Goal: Information Seeking & Learning: Check status

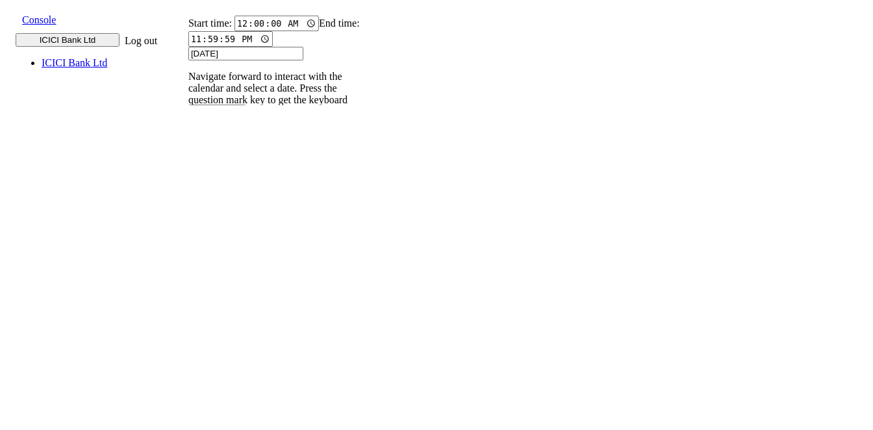
click at [226, 297] on p "004PHV..." at bounding box center [204, 303] width 43 height 12
click at [220, 171] on input "9820583145" at bounding box center [196, 178] width 47 height 14
click at [186, 186] on icon at bounding box center [182, 190] width 8 height 8
click at [226, 392] on p "004PHV..." at bounding box center [204, 398] width 43 height 12
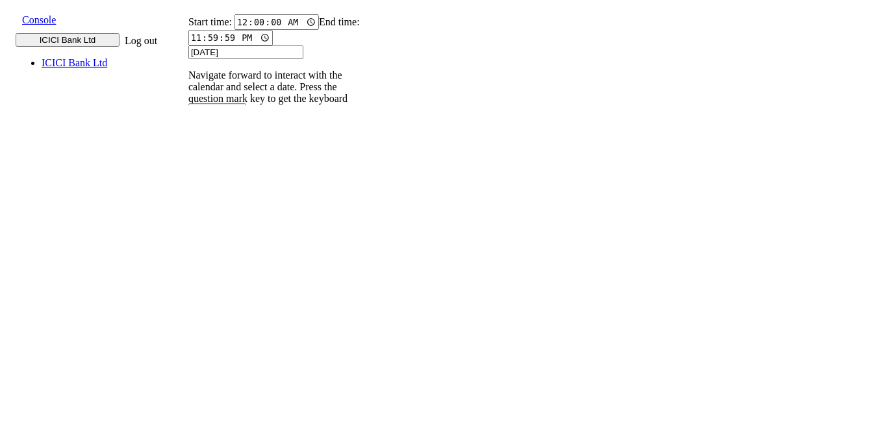
click at [226, 344] on p "004PHV..." at bounding box center [204, 350] width 43 height 12
click at [226, 297] on p "004PHV..." at bounding box center [204, 303] width 43 height 12
click at [220, 172] on input "9820583145" at bounding box center [196, 179] width 47 height 14
click at [186, 188] on icon at bounding box center [182, 192] width 8 height 8
click at [220, 172] on input "9820583145" at bounding box center [196, 179] width 47 height 14
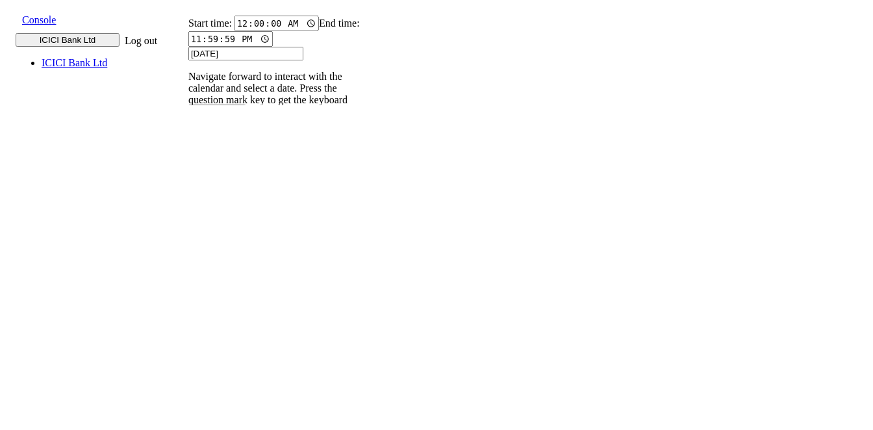
click at [186, 188] on icon at bounding box center [182, 192] width 8 height 8
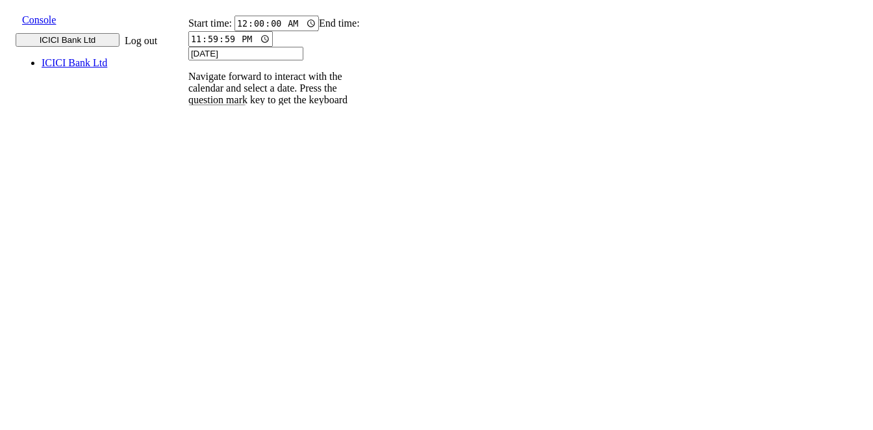
click at [226, 393] on p "004PHV..." at bounding box center [204, 399] width 43 height 12
click at [226, 345] on p "004PHV..." at bounding box center [204, 351] width 43 height 12
click at [226, 297] on p "004PHV..." at bounding box center [204, 303] width 43 height 12
click at [220, 172] on input "9820583145" at bounding box center [196, 179] width 47 height 14
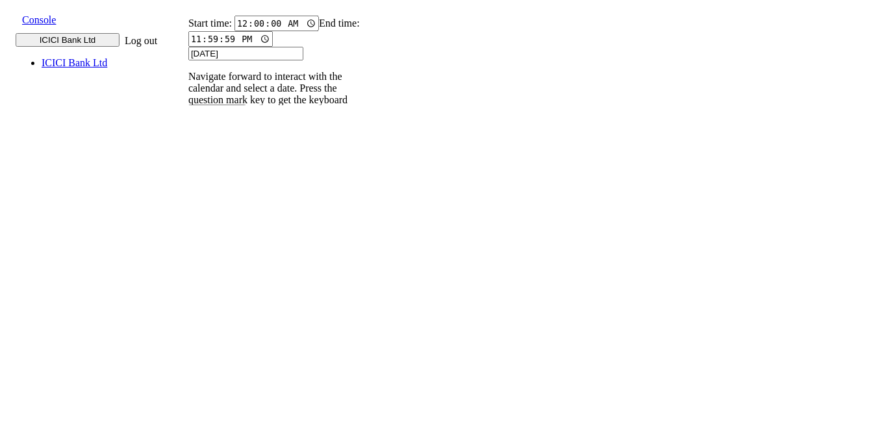
click at [186, 188] on icon at bounding box center [182, 192] width 8 height 8
click at [220, 172] on input "9820583145" at bounding box center [196, 179] width 47 height 14
click at [186, 188] on icon at bounding box center [182, 192] width 8 height 8
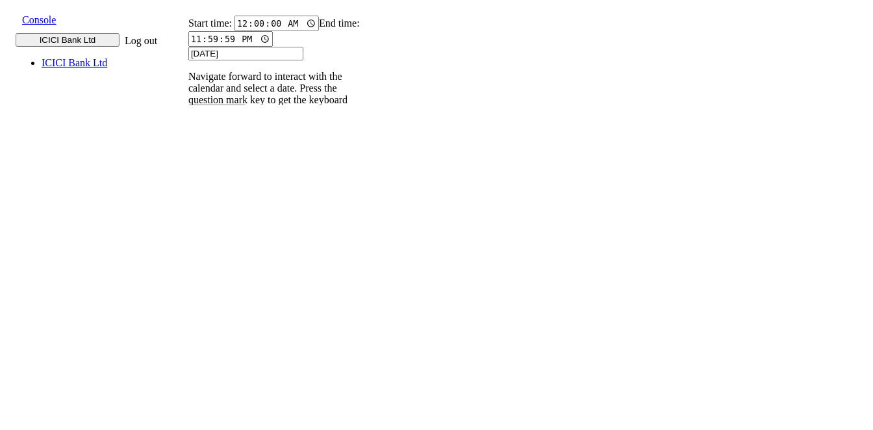
click at [226, 423] on p "004PHV..." at bounding box center [204, 429] width 43 height 12
click at [226, 381] on p "004PHV..." at bounding box center [204, 387] width 43 height 12
click at [226, 339] on p "004PHV..." at bounding box center [204, 345] width 43 height 12
click at [226, 297] on p "004PHV..." at bounding box center [204, 303] width 43 height 12
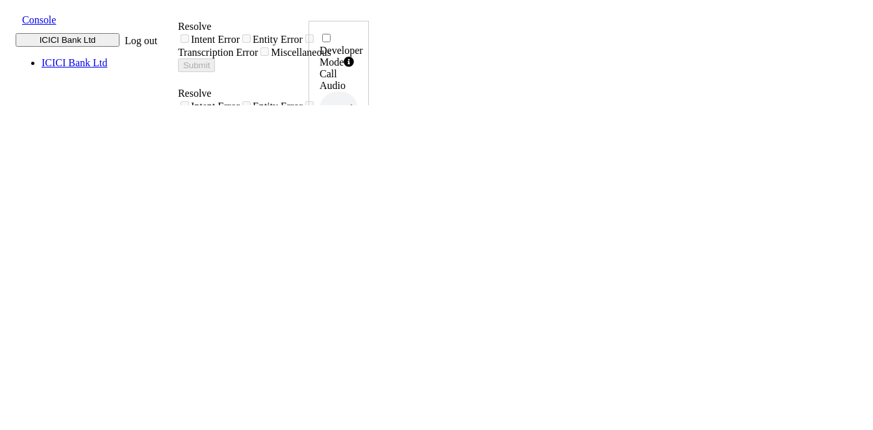
click at [358, 197] on div "UUID 004PHVNLISC4RCDM ..." at bounding box center [339, 232] width 38 height 71
click at [360, 257] on icon at bounding box center [355, 262] width 9 height 10
drag, startPoint x: 786, startPoint y: 287, endPoint x: 827, endPoint y: 289, distance: 41.0
copy h6 "13:22:22"
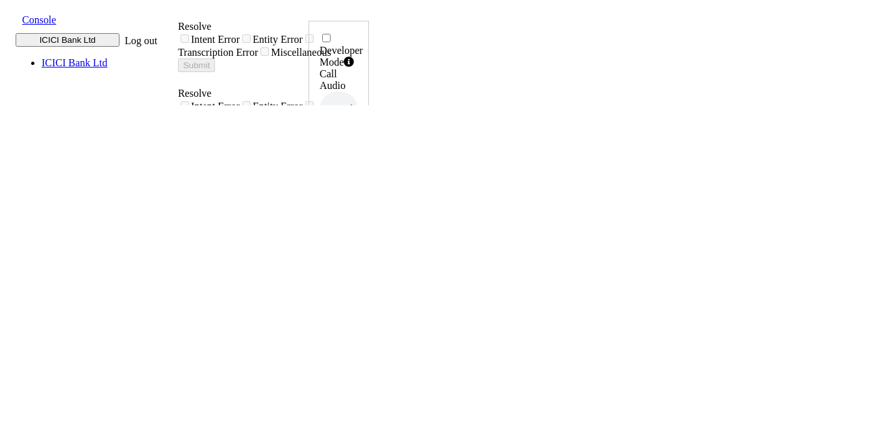
click at [360, 257] on icon at bounding box center [355, 262] width 9 height 10
drag, startPoint x: 781, startPoint y: 282, endPoint x: 827, endPoint y: 291, distance: 46.9
click at [369, 291] on div "Developer Mode Call Audio 0.5x 1x 1.5x 2x 4x UUID 004PHVNLISC4RCDM ... Phone Nu…" at bounding box center [338, 436] width 60 height 831
copy h6 "14:52:27"
click at [360, 257] on icon at bounding box center [355, 262] width 9 height 10
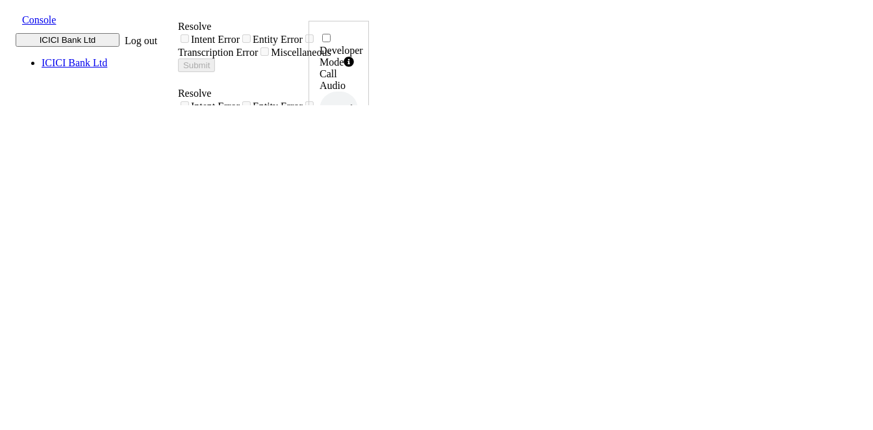
drag, startPoint x: 783, startPoint y: 290, endPoint x: 826, endPoint y: 289, distance: 42.9
click at [369, 289] on div "Developer Mode Call Audio 0.5x 1x 1.5x 2x 4x UUID 004PHVNLISC4RCDM ... Phone Nu…" at bounding box center [338, 436] width 60 height 831
copy h6 "14:54:04"
click at [360, 257] on icon at bounding box center [355, 262] width 9 height 10
drag, startPoint x: 786, startPoint y: 287, endPoint x: 825, endPoint y: 291, distance: 39.2
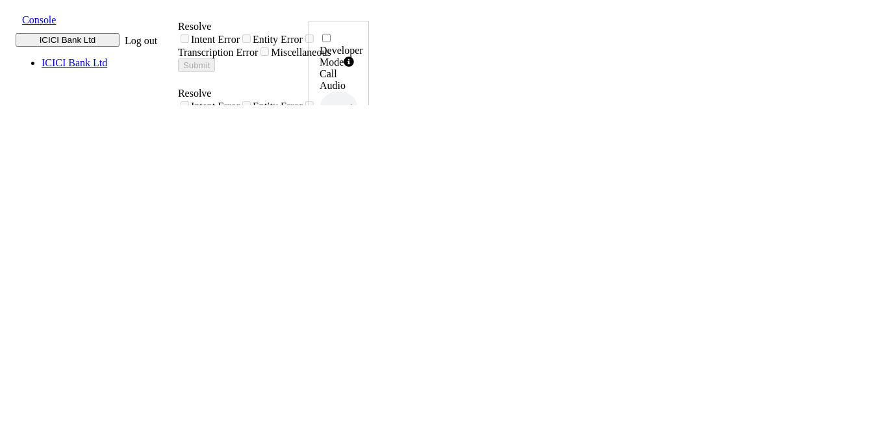
copy h6 "14:55:55"
click at [360, 257] on icon at bounding box center [355, 262] width 9 height 10
drag, startPoint x: 779, startPoint y: 288, endPoint x: 827, endPoint y: 290, distance: 48.1
click at [369, 290] on div "Developer Mode Call Audio 0.5x 1x 1.5x 2x 4x UUID 004PHVNLISC4RCDM ... Phone Nu…" at bounding box center [338, 436] width 60 height 831
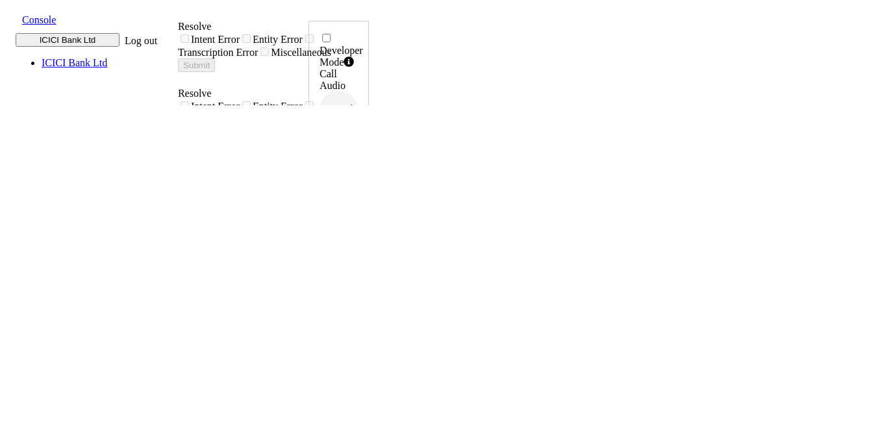
copy h6 "15:09:06"
click at [360, 257] on icon at bounding box center [355, 262] width 9 height 10
drag, startPoint x: 786, startPoint y: 287, endPoint x: 829, endPoint y: 286, distance: 42.2
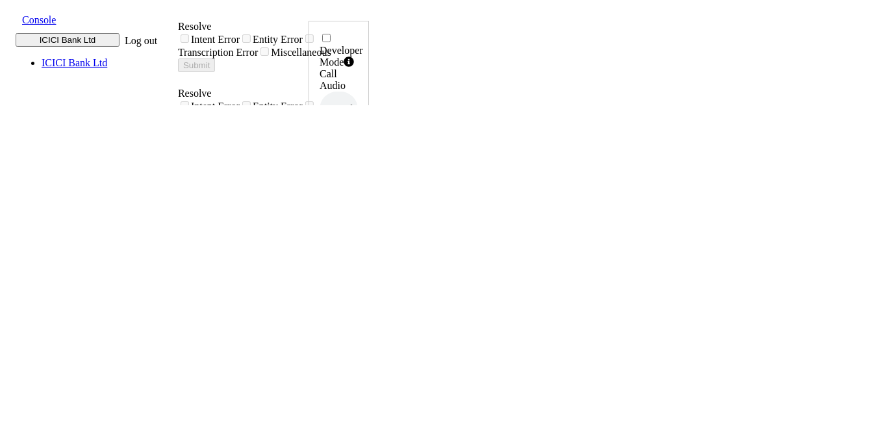
copy h6 "15:04:22,"
click at [360, 257] on icon at bounding box center [355, 262] width 9 height 10
drag, startPoint x: 785, startPoint y: 283, endPoint x: 824, endPoint y: 290, distance: 40.1
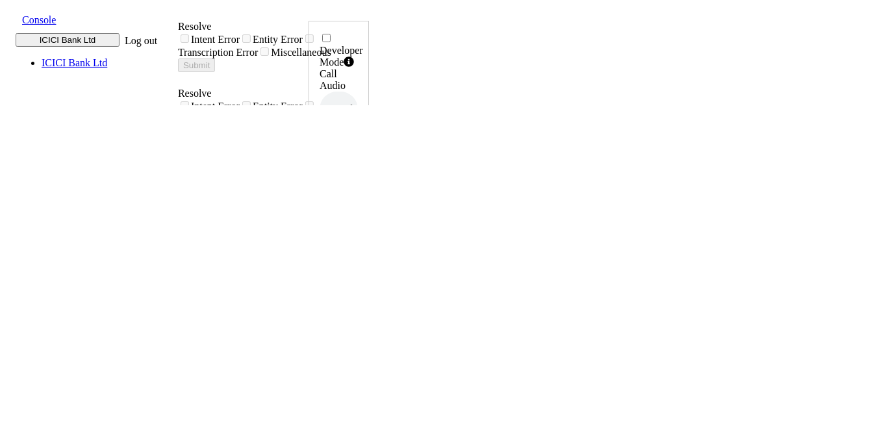
copy h6 "15:15:35"
click at [360, 257] on icon at bounding box center [355, 262] width 9 height 10
drag, startPoint x: 781, startPoint y: 292, endPoint x: 825, endPoint y: 291, distance: 44.2
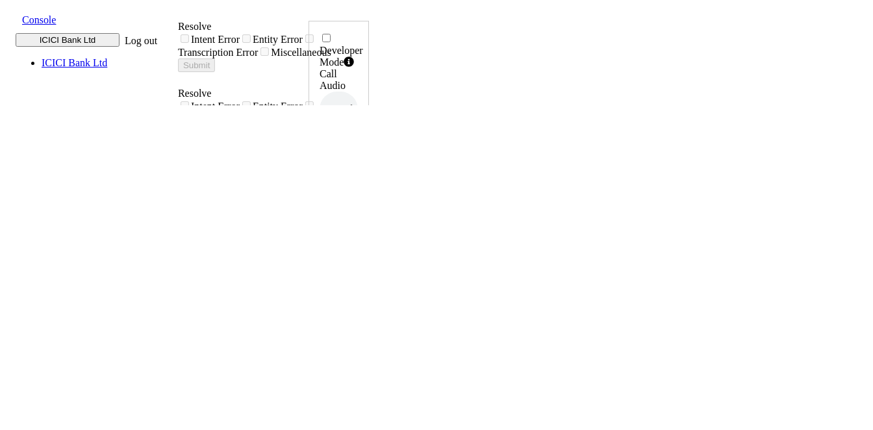
copy h6 "15:30:25"
click at [360, 257] on icon at bounding box center [355, 262] width 9 height 10
drag, startPoint x: 781, startPoint y: 286, endPoint x: 825, endPoint y: 287, distance: 43.5
click at [369, 287] on div "Developer Mode Call Audio 0.5x 1x 1.5x 2x 4x UUID 004PHVNLISC4RCDM ... Phone Nu…" at bounding box center [338, 432] width 60 height 823
copy h6 "15:39:57"
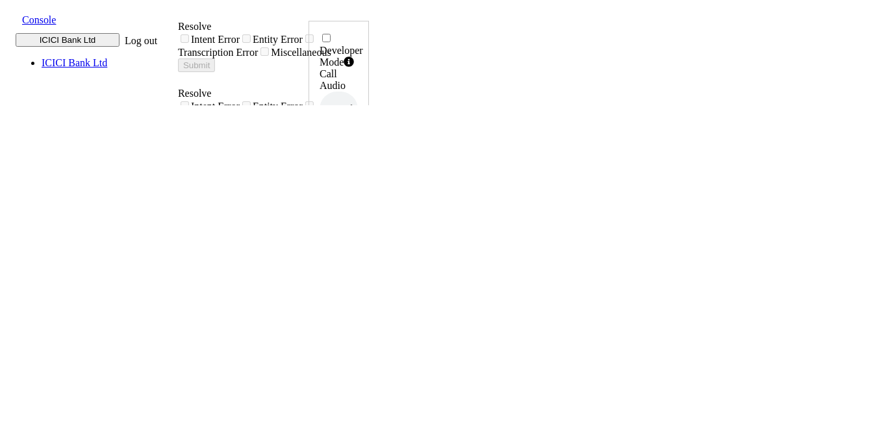
click at [360, 257] on icon at bounding box center [355, 262] width 9 height 10
drag, startPoint x: 783, startPoint y: 290, endPoint x: 826, endPoint y: 284, distance: 44.0
click at [369, 284] on div "Developer Mode Call Audio 0.5x 1x 1.5x 2x 4x UUID 004PHVNLISC4RCDM ... Phone Nu…" at bounding box center [338, 428] width 60 height 815
copy h6 "15:42:34"
click at [360, 257] on icon at bounding box center [355, 262] width 9 height 10
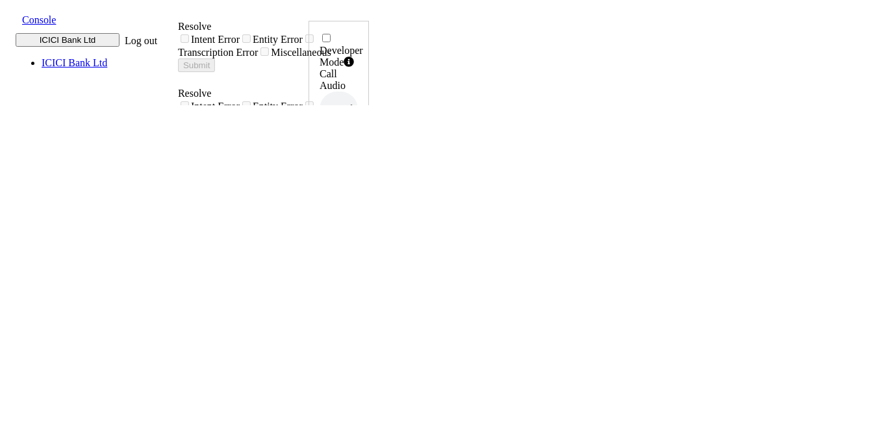
drag, startPoint x: 782, startPoint y: 288, endPoint x: 825, endPoint y: 292, distance: 43.0
click at [369, 292] on div "Developer Mode Call Audio 0.5x 1x 1.5x 2x 4x UUID 004PHVNLISC4RCDM ... Phone Nu…" at bounding box center [338, 428] width 60 height 815
copy h6 "15:46:30"
click at [360, 257] on icon at bounding box center [355, 262] width 9 height 10
drag, startPoint x: 783, startPoint y: 286, endPoint x: 827, endPoint y: 292, distance: 44.5
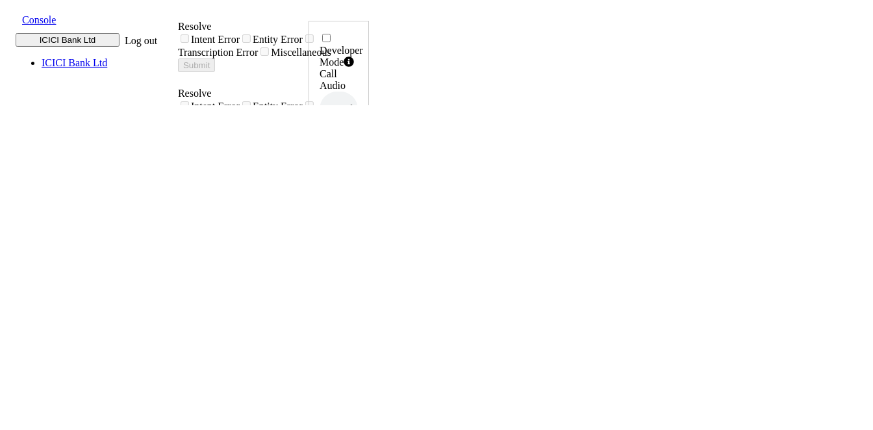
click at [369, 292] on div "Developer Mode Call Audio 0.5x 1x 1.5x 2x 4x UUID 004PHVNLISC4RCDM ... Phone Nu…" at bounding box center [338, 436] width 60 height 831
copy h6 "15:49:51"
